Goal: Information Seeking & Learning: Learn about a topic

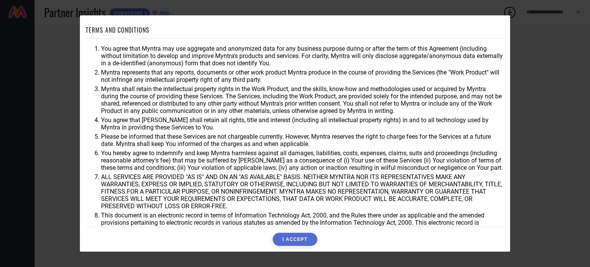
click at [288, 239] on button "I ACCEPT" at bounding box center [295, 239] width 44 height 13
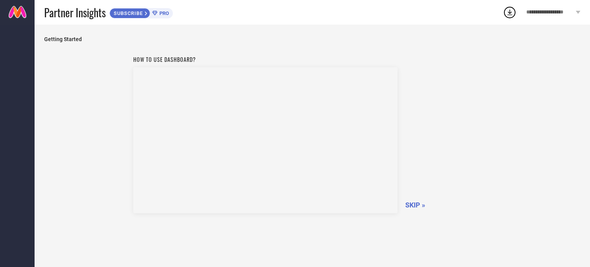
click at [409, 201] on span "SKIP »" at bounding box center [416, 205] width 20 height 8
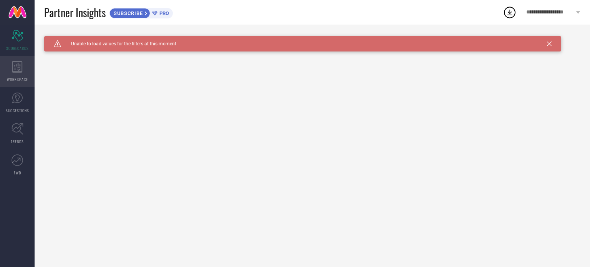
click at [19, 75] on div "WORKSPACE" at bounding box center [17, 71] width 35 height 31
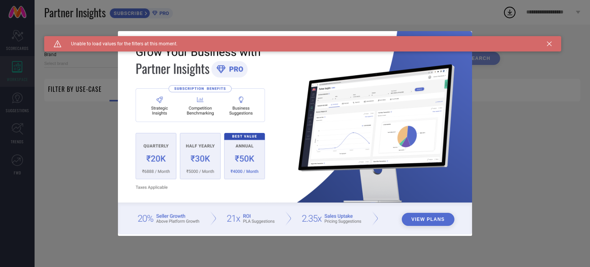
type input "1 STOP FASHION"
type input "All"
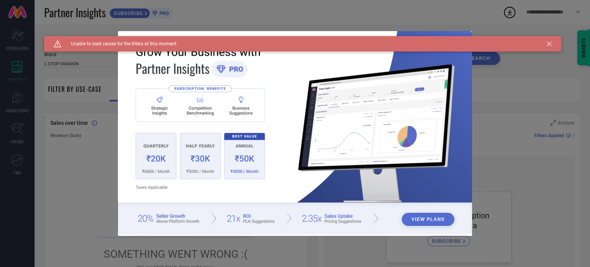
click at [550, 40] on div "Caution Created with Sketch. Unable to load values for the filters at this mome…" at bounding box center [302, 43] width 517 height 15
click at [550, 42] on icon at bounding box center [549, 44] width 5 height 5
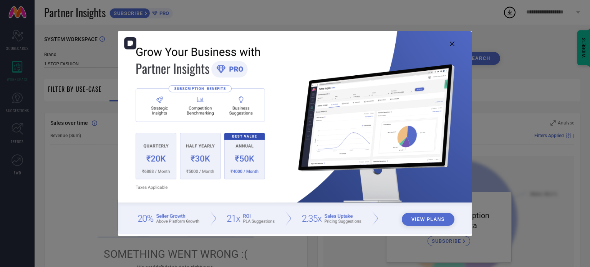
click at [454, 47] on img at bounding box center [295, 133] width 354 height 204
click at [452, 43] on icon at bounding box center [452, 44] width 5 height 5
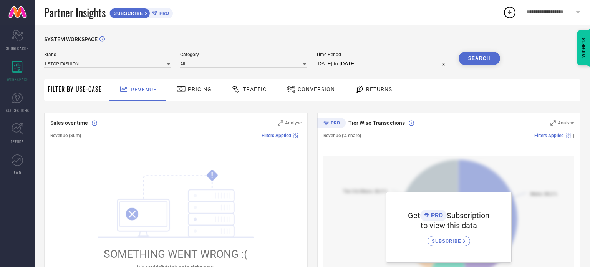
click at [201, 87] on span "Pricing" at bounding box center [200, 89] width 24 height 6
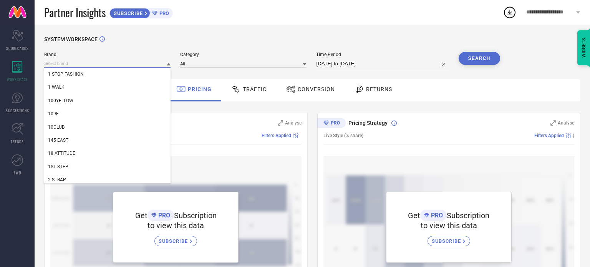
click at [165, 65] on input at bounding box center [107, 64] width 126 height 8
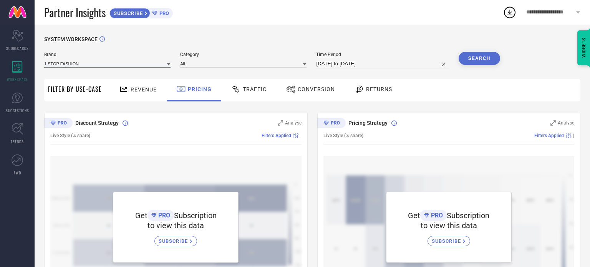
click at [165, 65] on input at bounding box center [107, 64] width 126 height 8
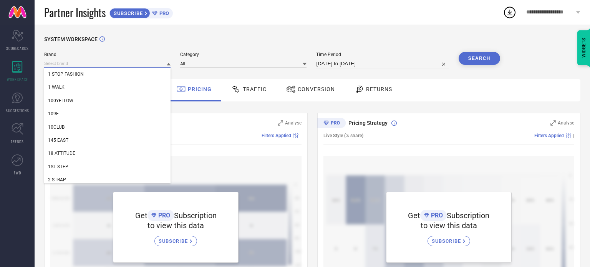
click at [165, 65] on input at bounding box center [107, 64] width 126 height 8
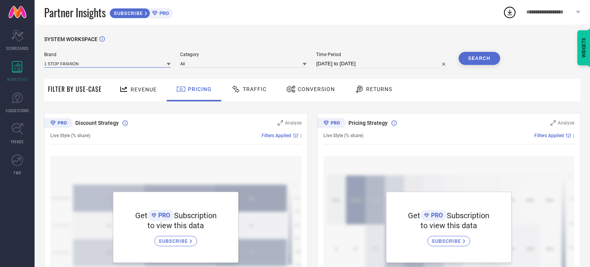
click at [165, 65] on input at bounding box center [107, 64] width 126 height 8
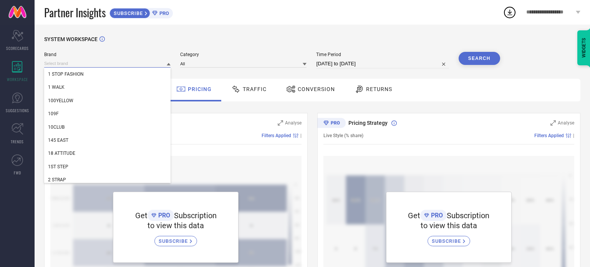
click at [165, 65] on input at bounding box center [107, 64] width 126 height 8
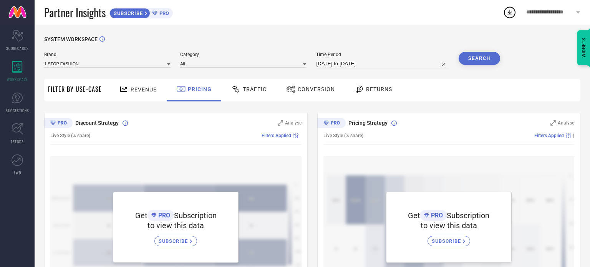
click at [492, 56] on button "Search" at bounding box center [480, 58] width 42 height 13
click at [576, 16] on div "**********" at bounding box center [553, 12] width 73 height 25
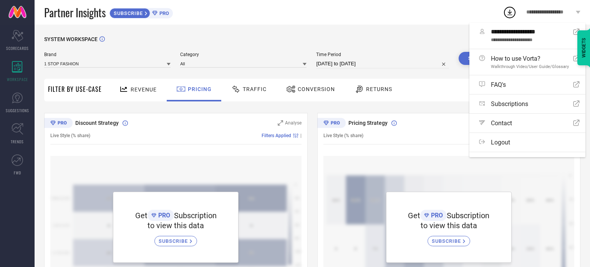
click at [576, 16] on div "**********" at bounding box center [553, 12] width 73 height 25
